Goal: Transaction & Acquisition: Purchase product/service

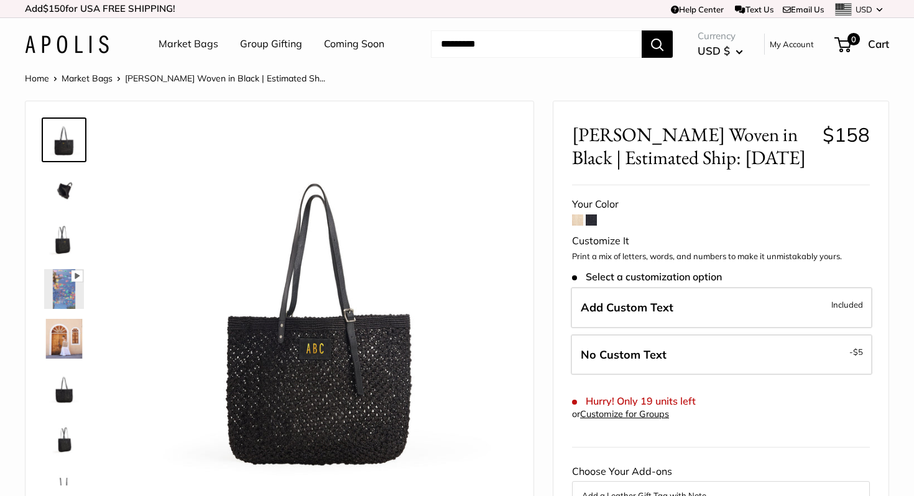
click at [509, 45] on input "Search..." at bounding box center [536, 43] width 211 height 27
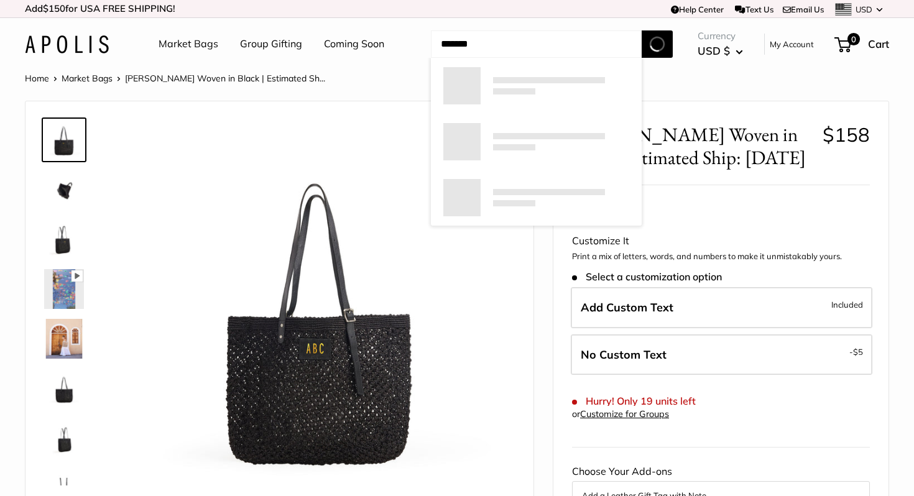
type input "*******"
click at [641, 30] on button "Search" at bounding box center [656, 43] width 31 height 27
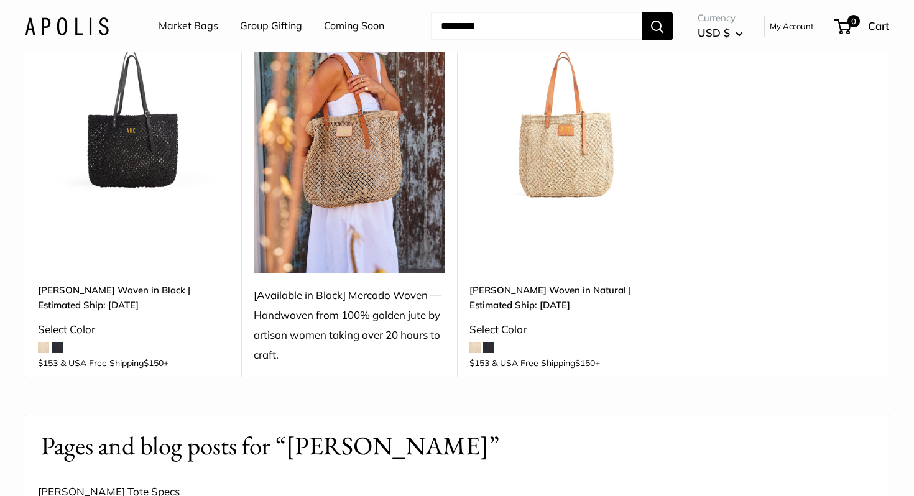
scroll to position [191, 0]
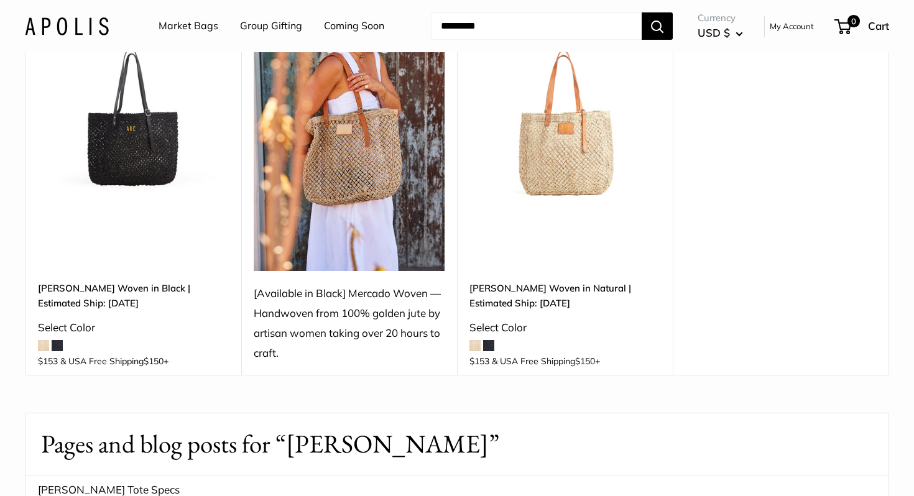
click at [100, 289] on link "[PERSON_NAME] Woven in Black | Estimated Ship: [DATE]" at bounding box center [133, 295] width 191 height 29
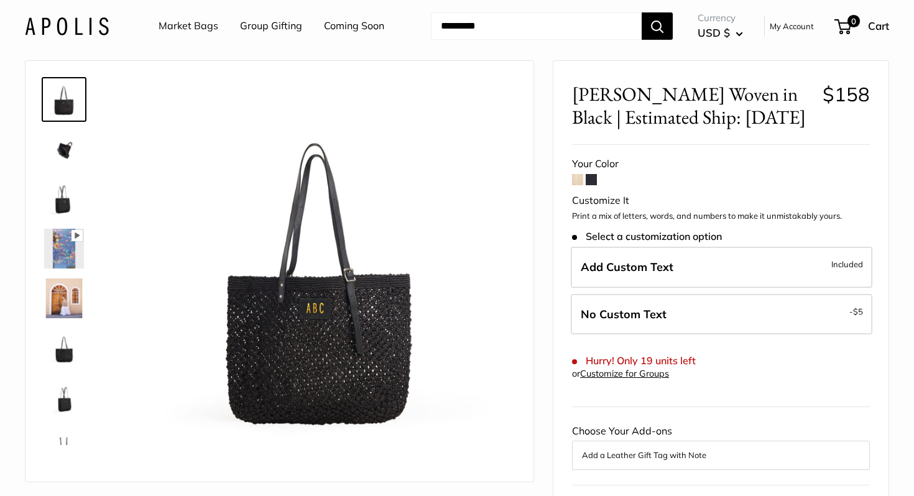
scroll to position [28, 0]
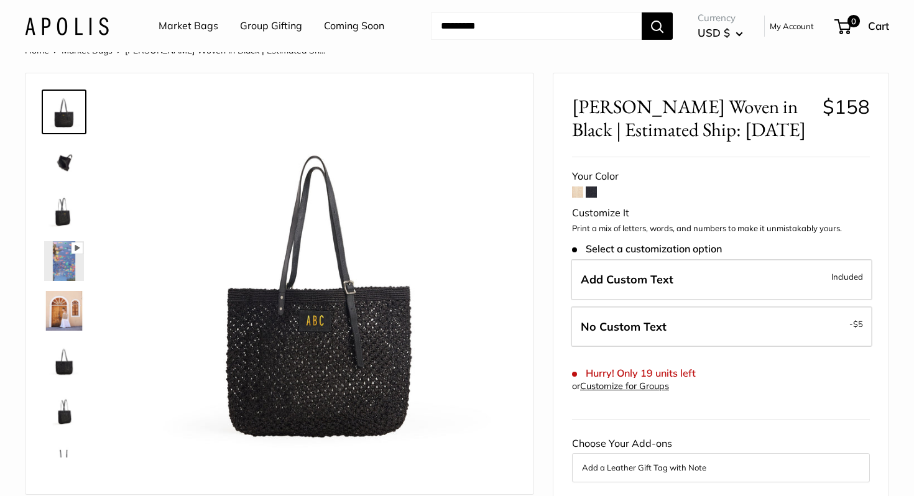
click at [584, 194] on form "Your Color Customize It Print a mix of letters, words, and numbers to make it u…" at bounding box center [721, 396] width 298 height 458
click at [578, 194] on span at bounding box center [577, 191] width 11 height 11
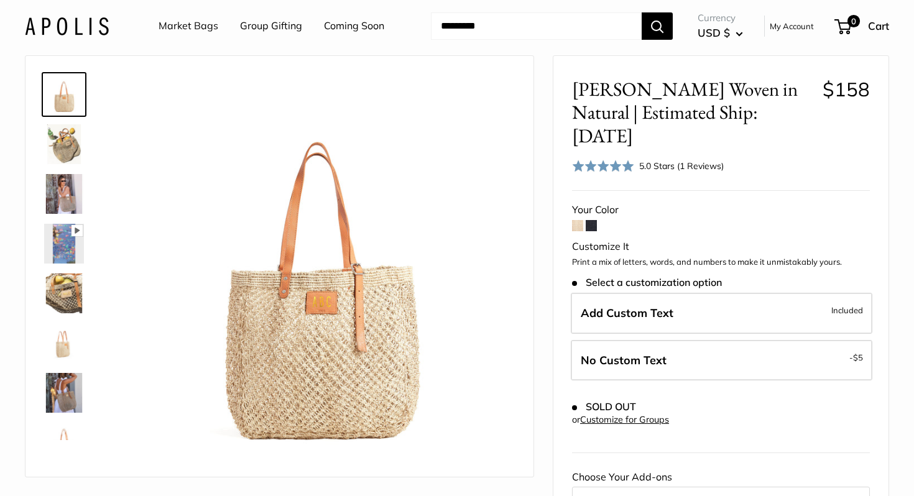
scroll to position [49, 0]
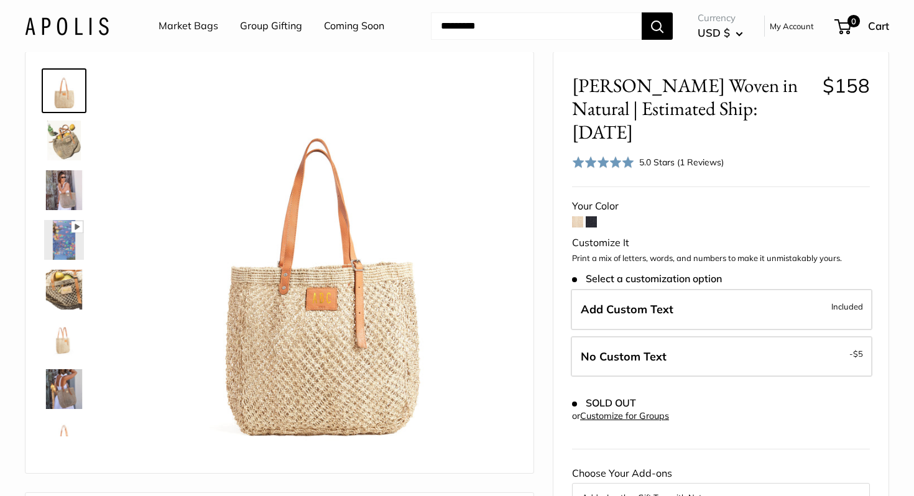
click at [591, 216] on span at bounding box center [590, 221] width 11 height 11
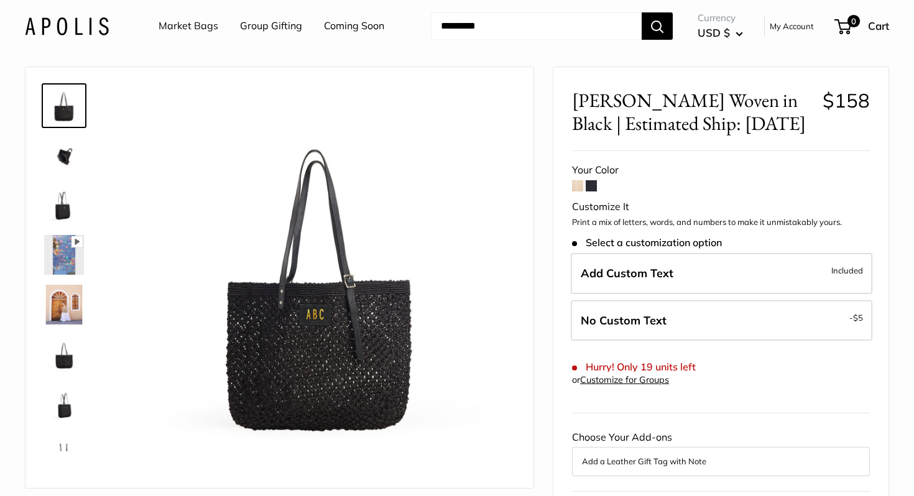
scroll to position [41, 0]
